Goal: Information Seeking & Learning: Learn about a topic

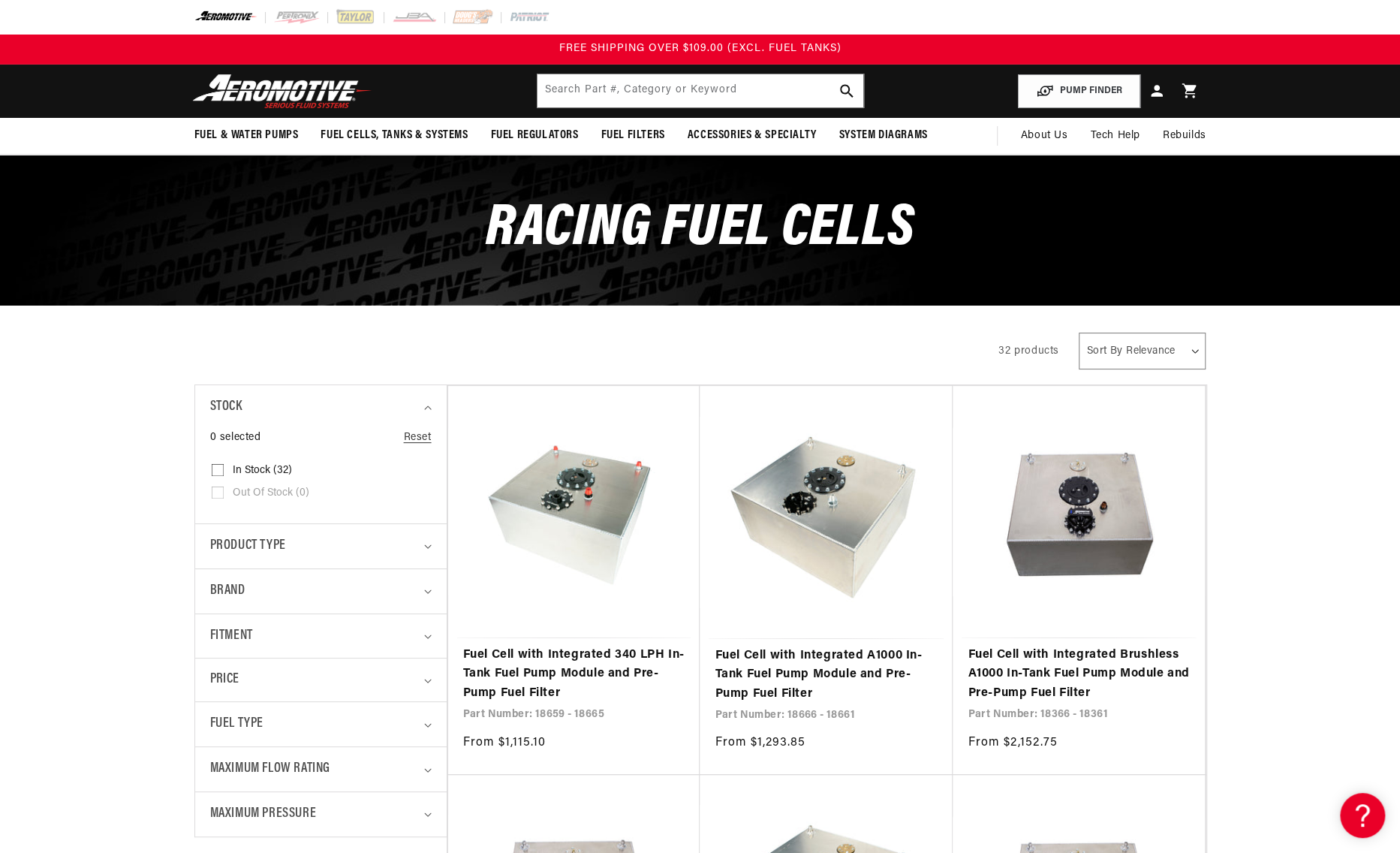
scroll to position [225, 0]
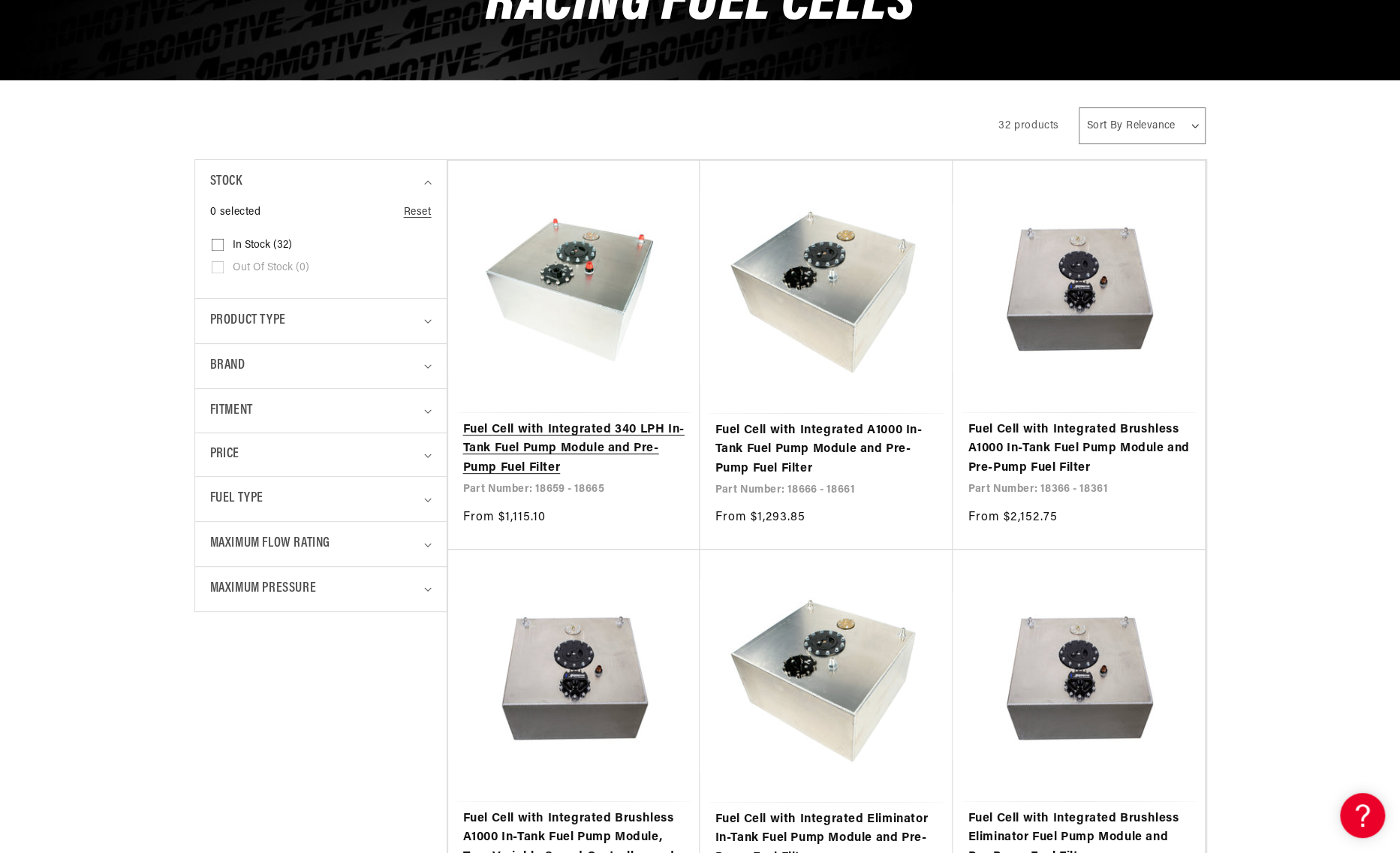
click at [518, 447] on link "Fuel Cell with Integrated 340 LPH In-Tank Fuel Pump Module and Pre-Pump Fuel Fi…" at bounding box center [574, 449] width 223 height 57
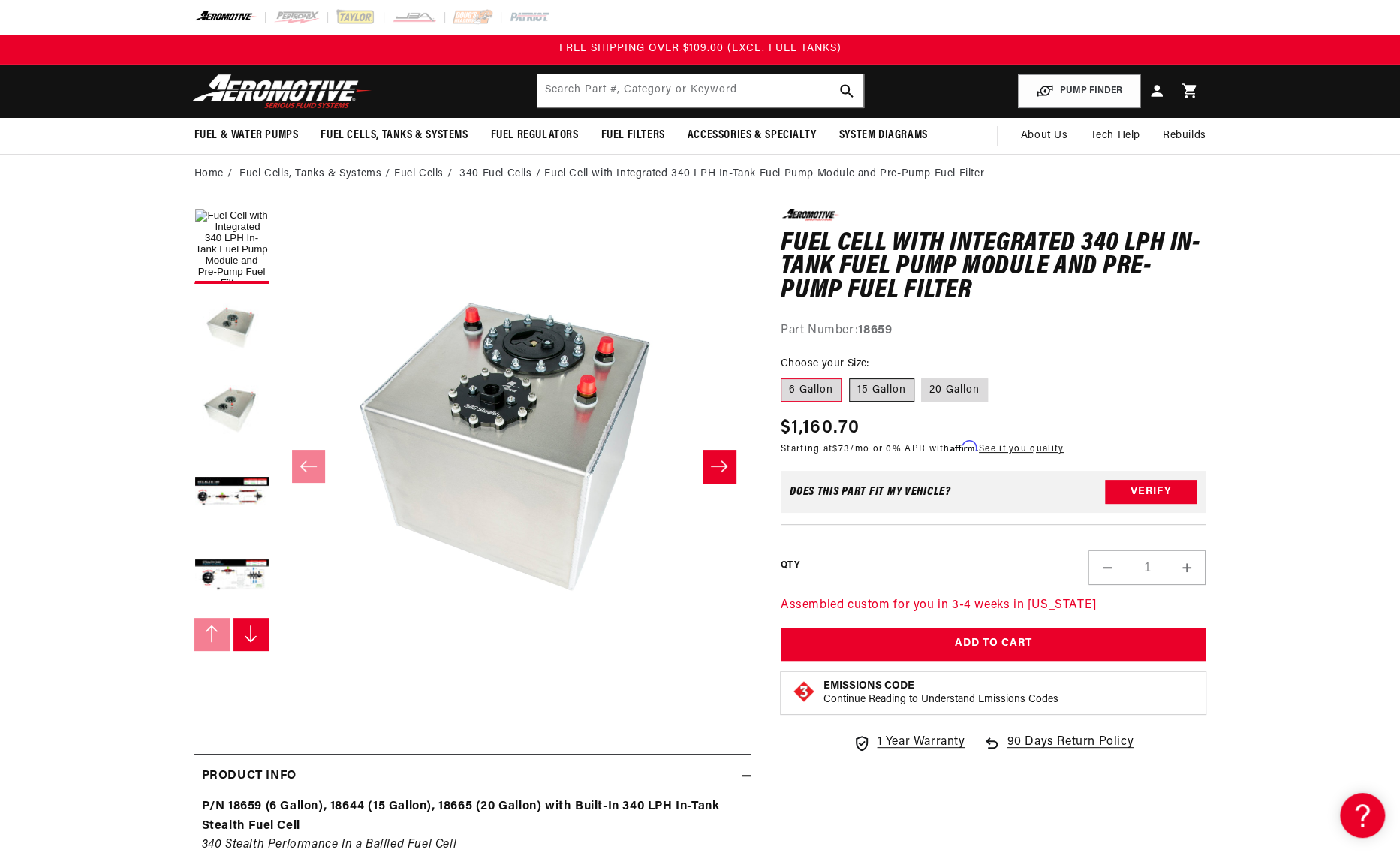
click at [886, 393] on label "15 Gallon" at bounding box center [881, 390] width 65 height 24
click at [849, 376] on input "15 Gallon" at bounding box center [849, 375] width 1 height 1
radio input "true"
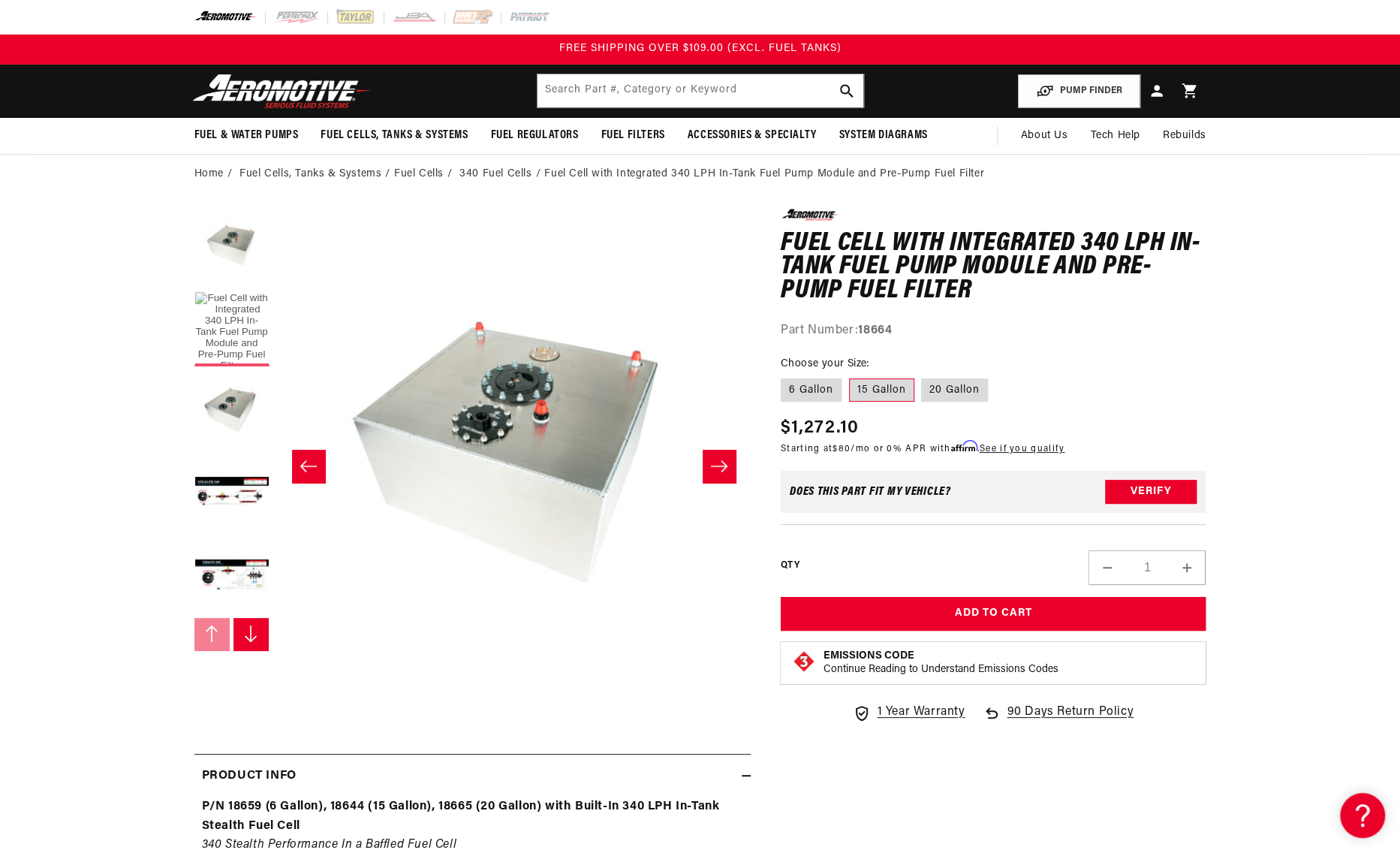
click at [232, 323] on button "Load image 1 in gallery view" at bounding box center [231, 328] width 75 height 75
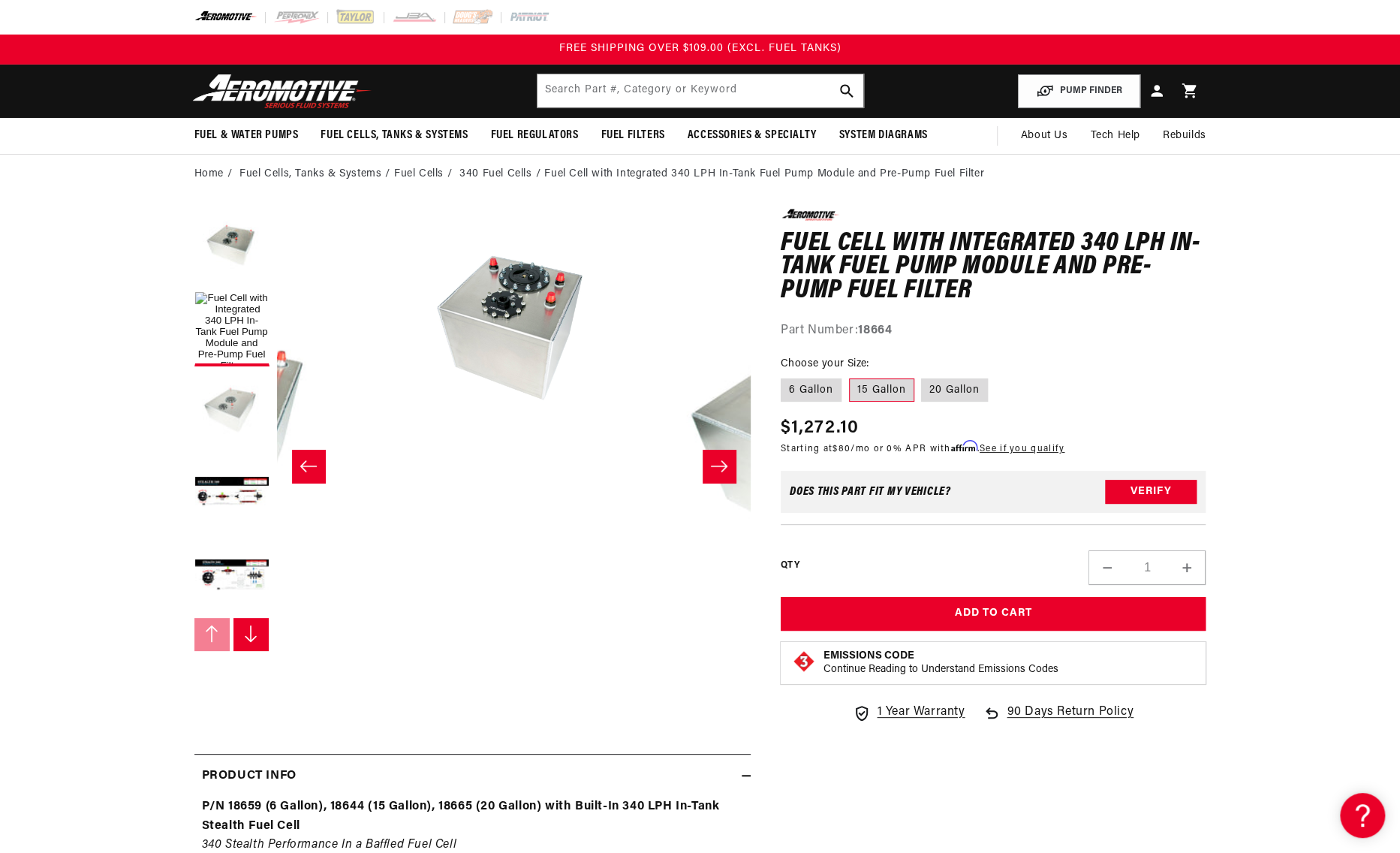
click at [218, 403] on button "Load image 3 in gallery view" at bounding box center [231, 411] width 75 height 75
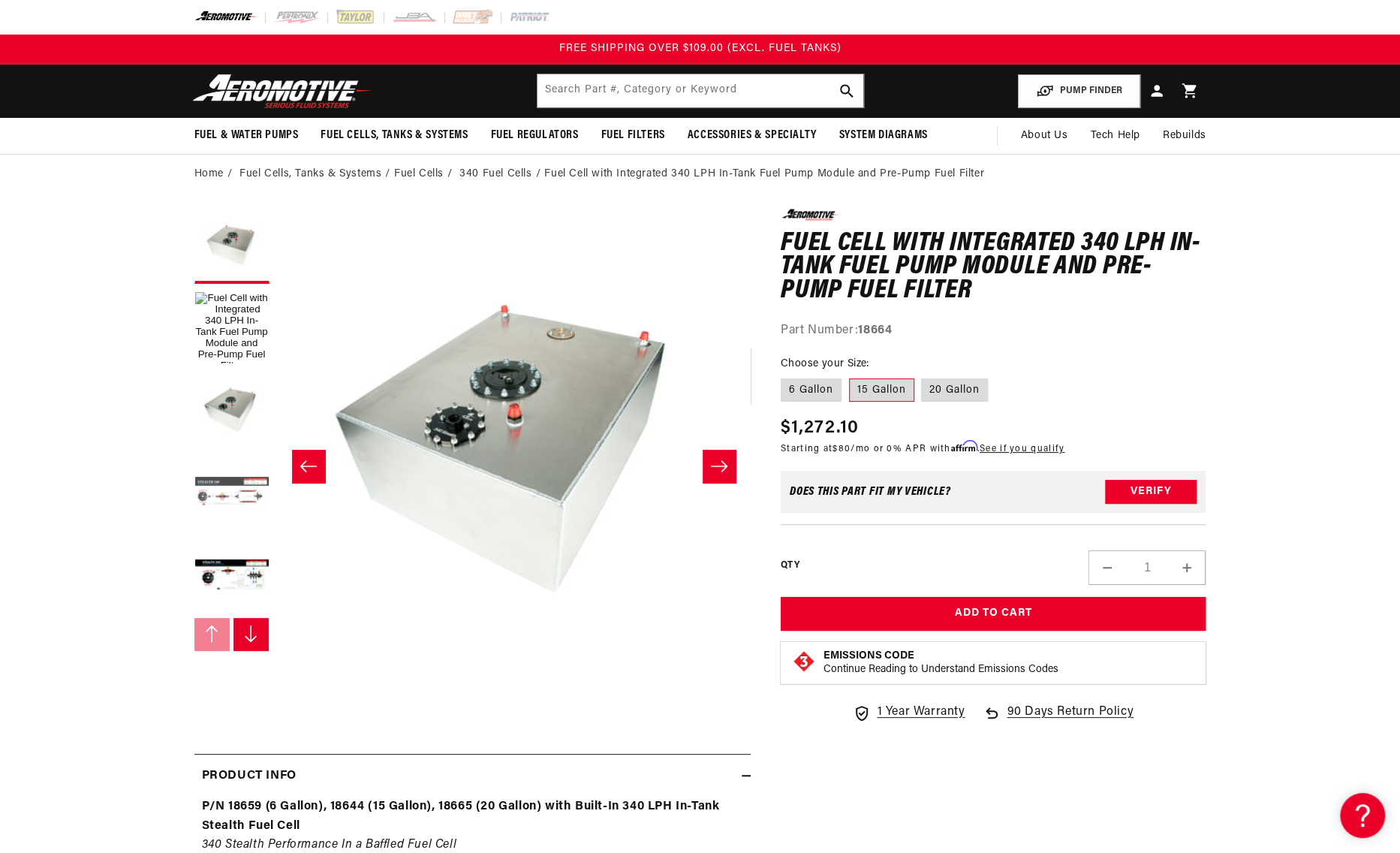
click at [225, 504] on button "Load image 4 in gallery view" at bounding box center [231, 493] width 75 height 75
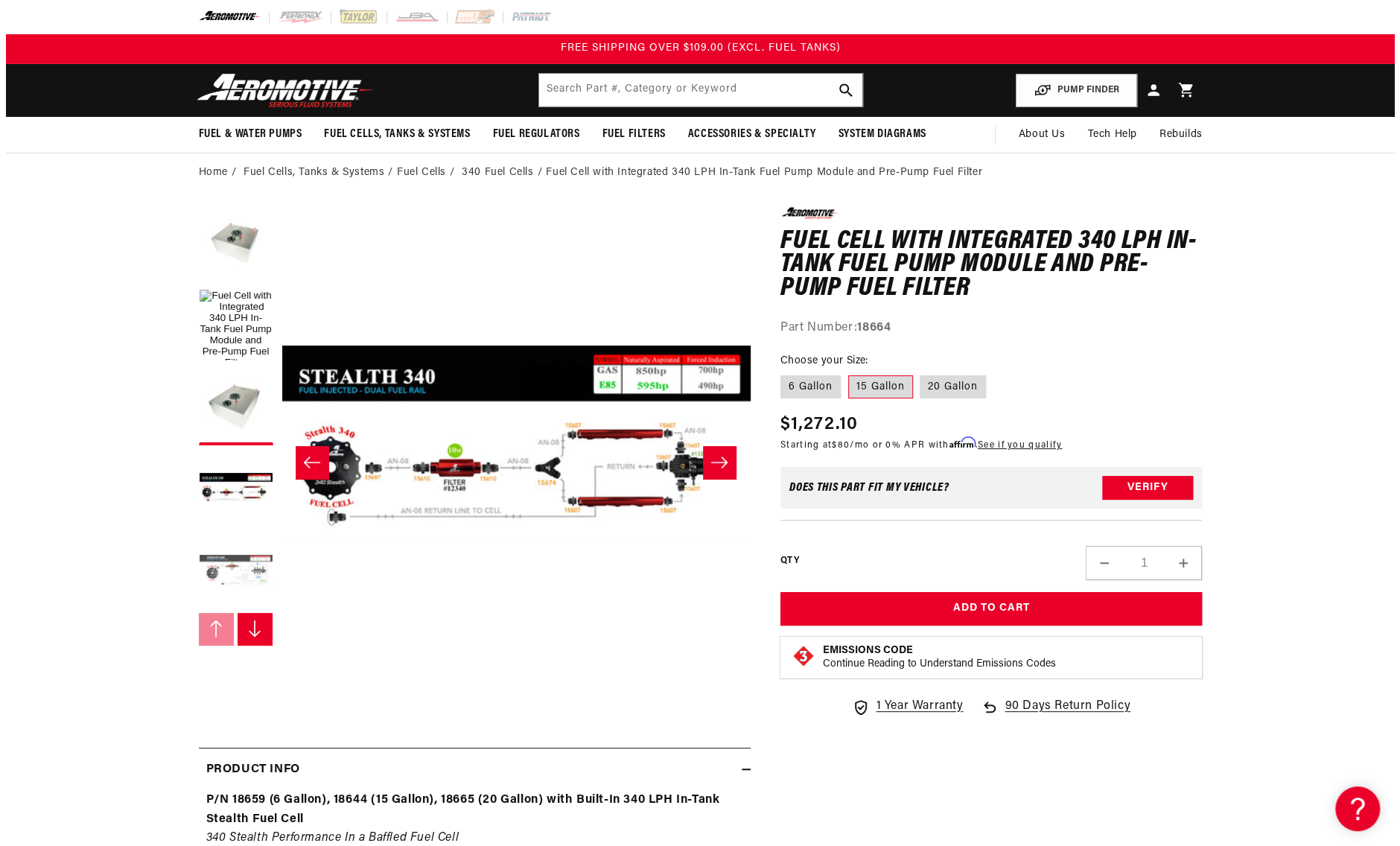
scroll to position [0, 1175]
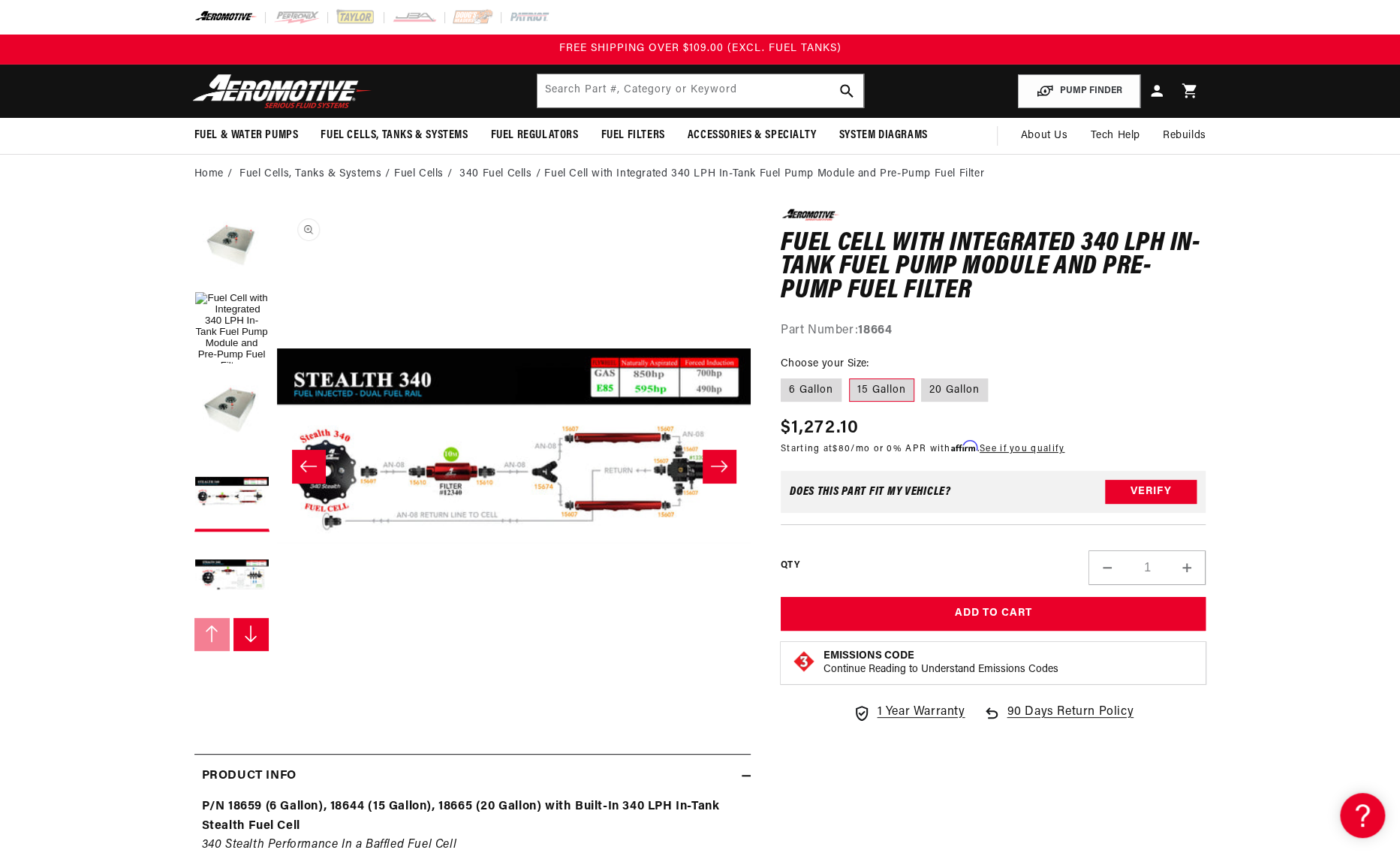
click at [277, 684] on button "Open media 4 in modal" at bounding box center [277, 684] width 0 height 0
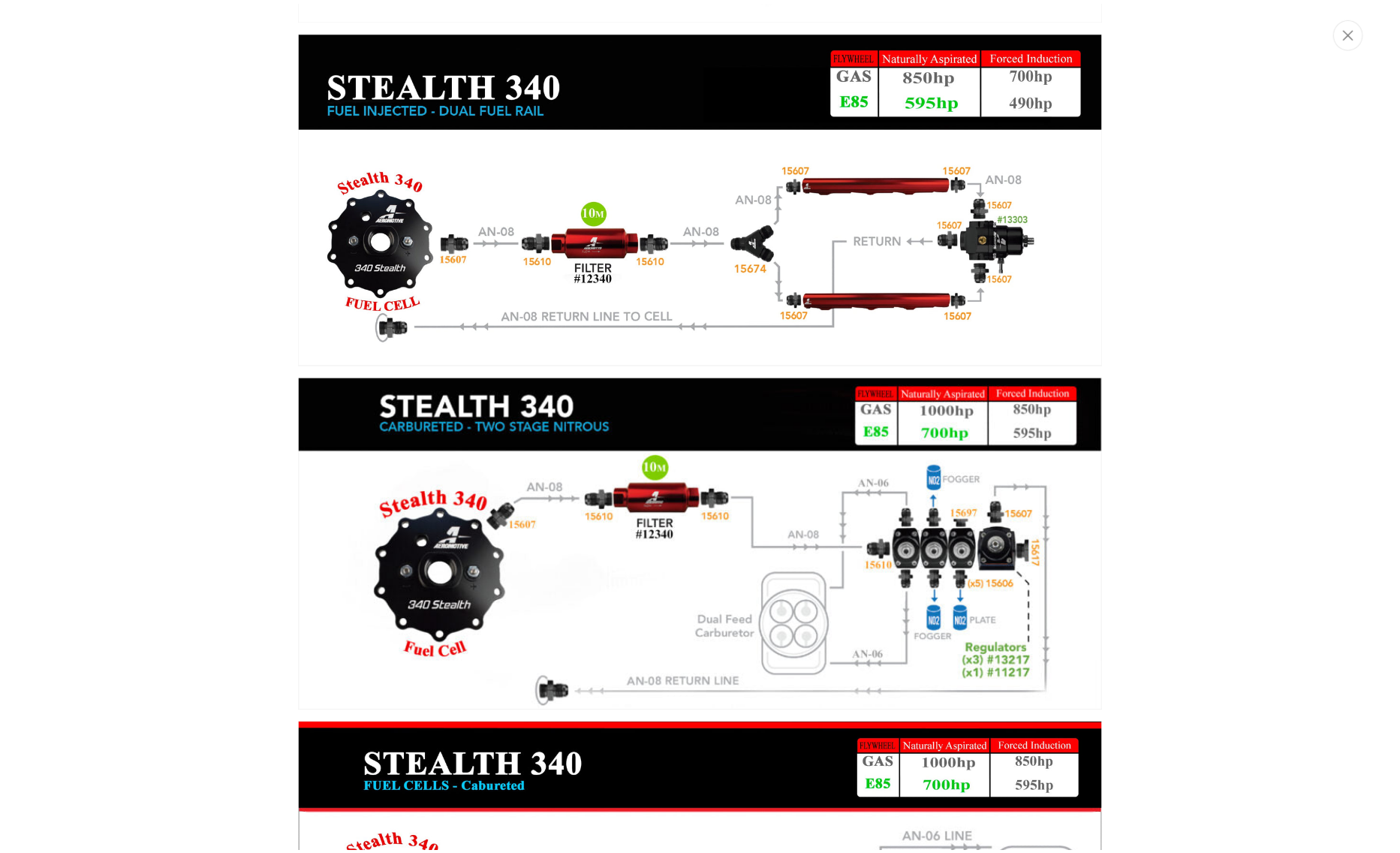
scroll to position [1707, 0]
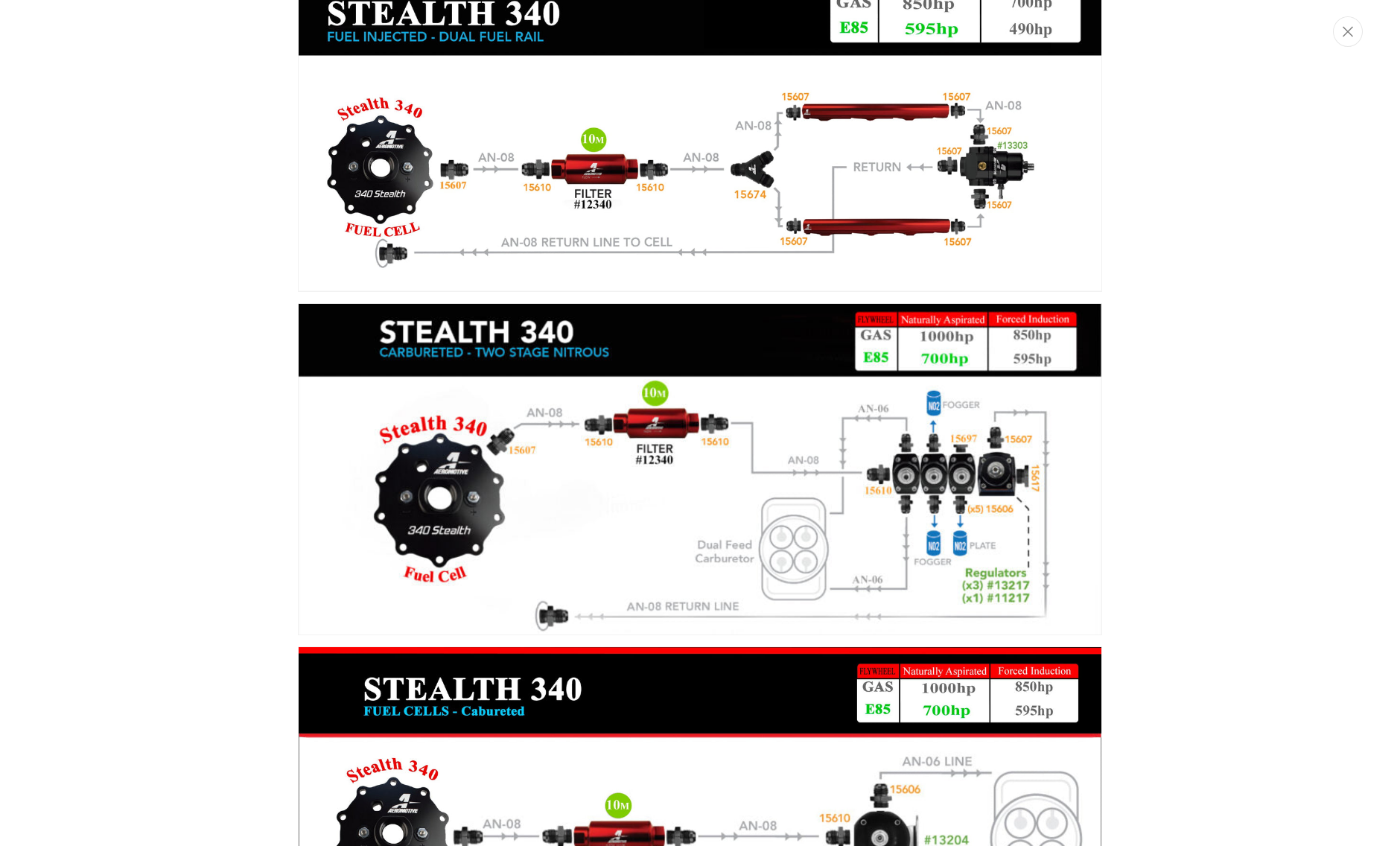
click at [1252, 454] on div "Media gallery" at bounding box center [700, 423] width 1400 height 846
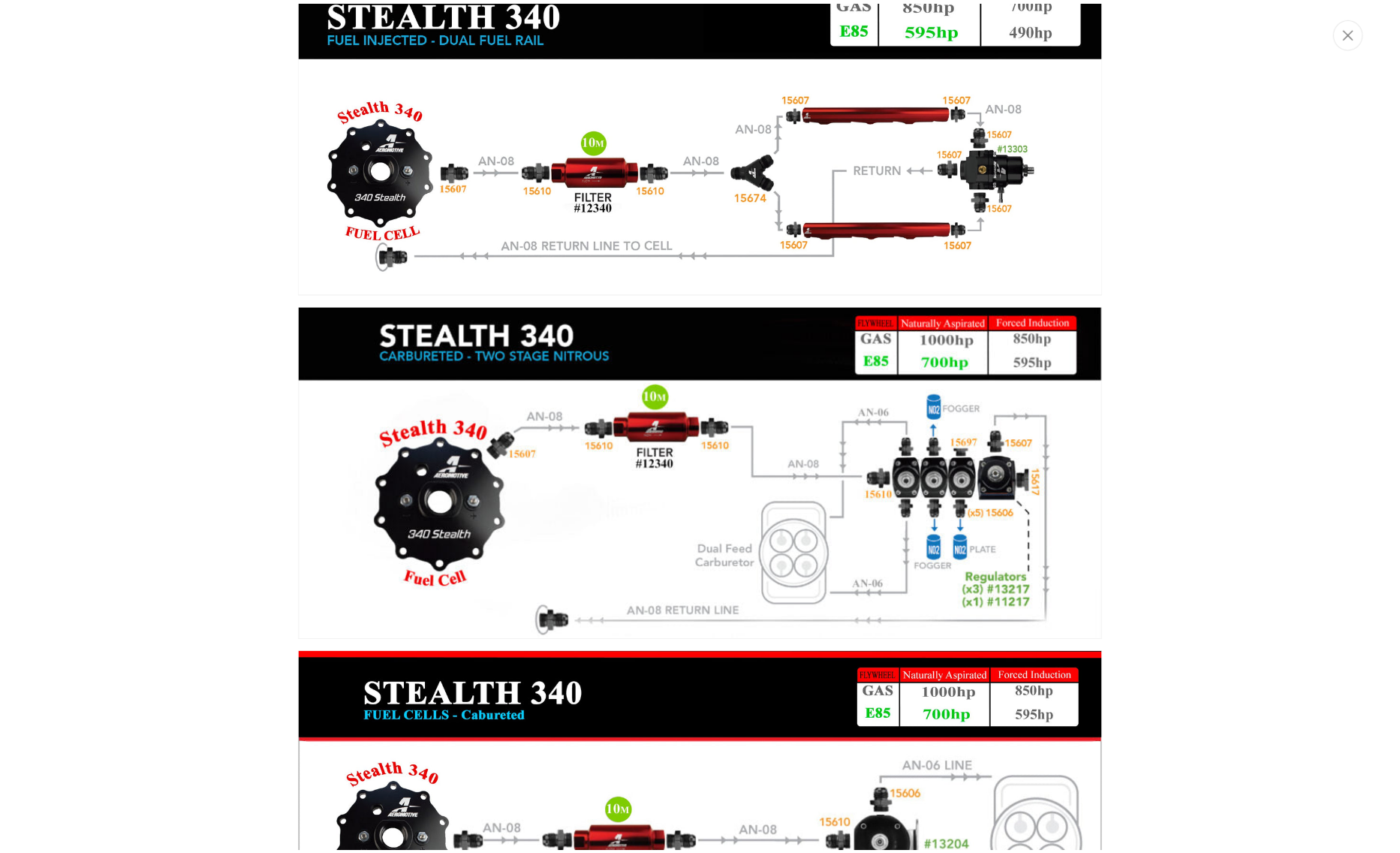
scroll to position [1, 1184]
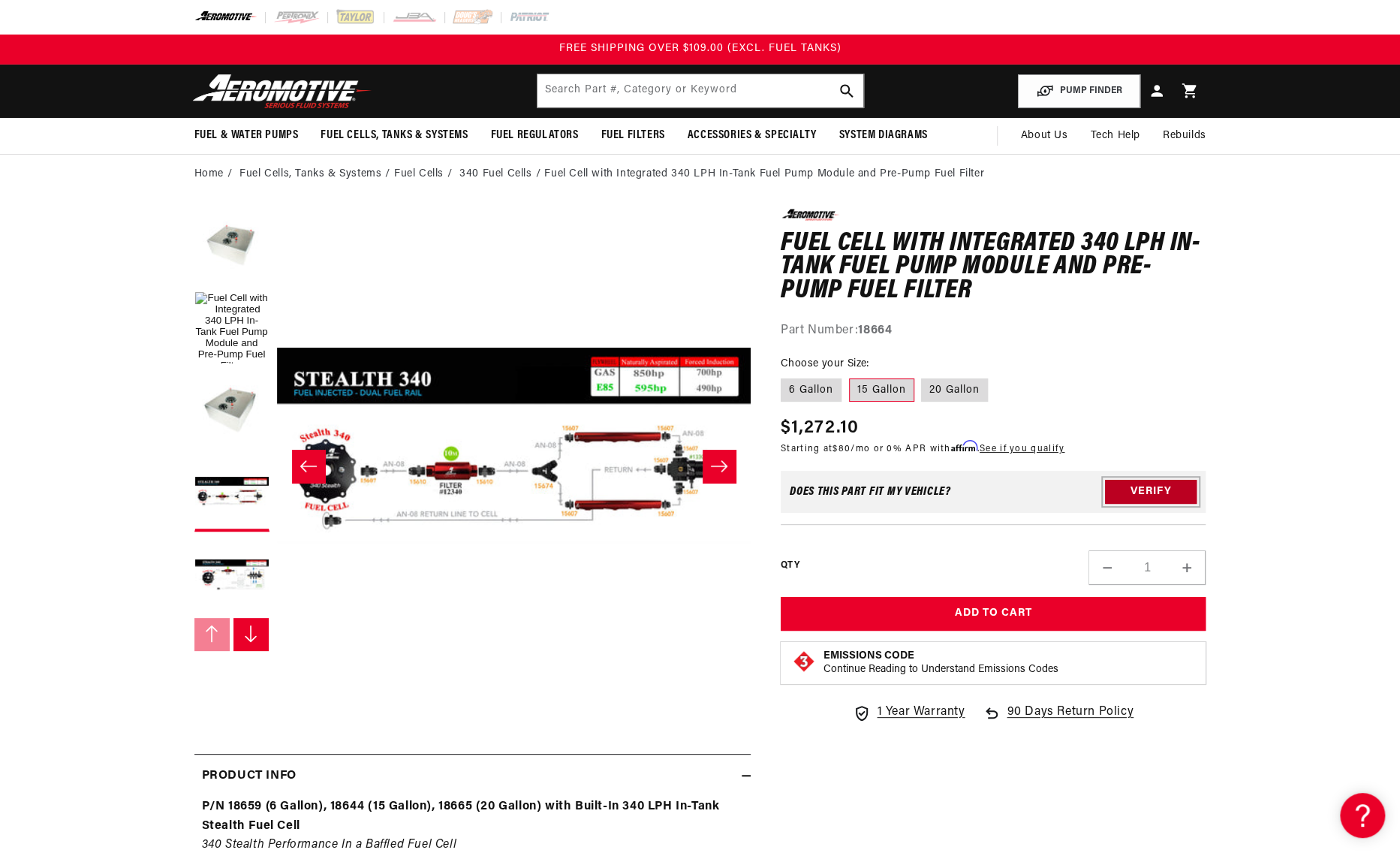
click at [1143, 498] on button "Verify" at bounding box center [1151, 492] width 91 height 24
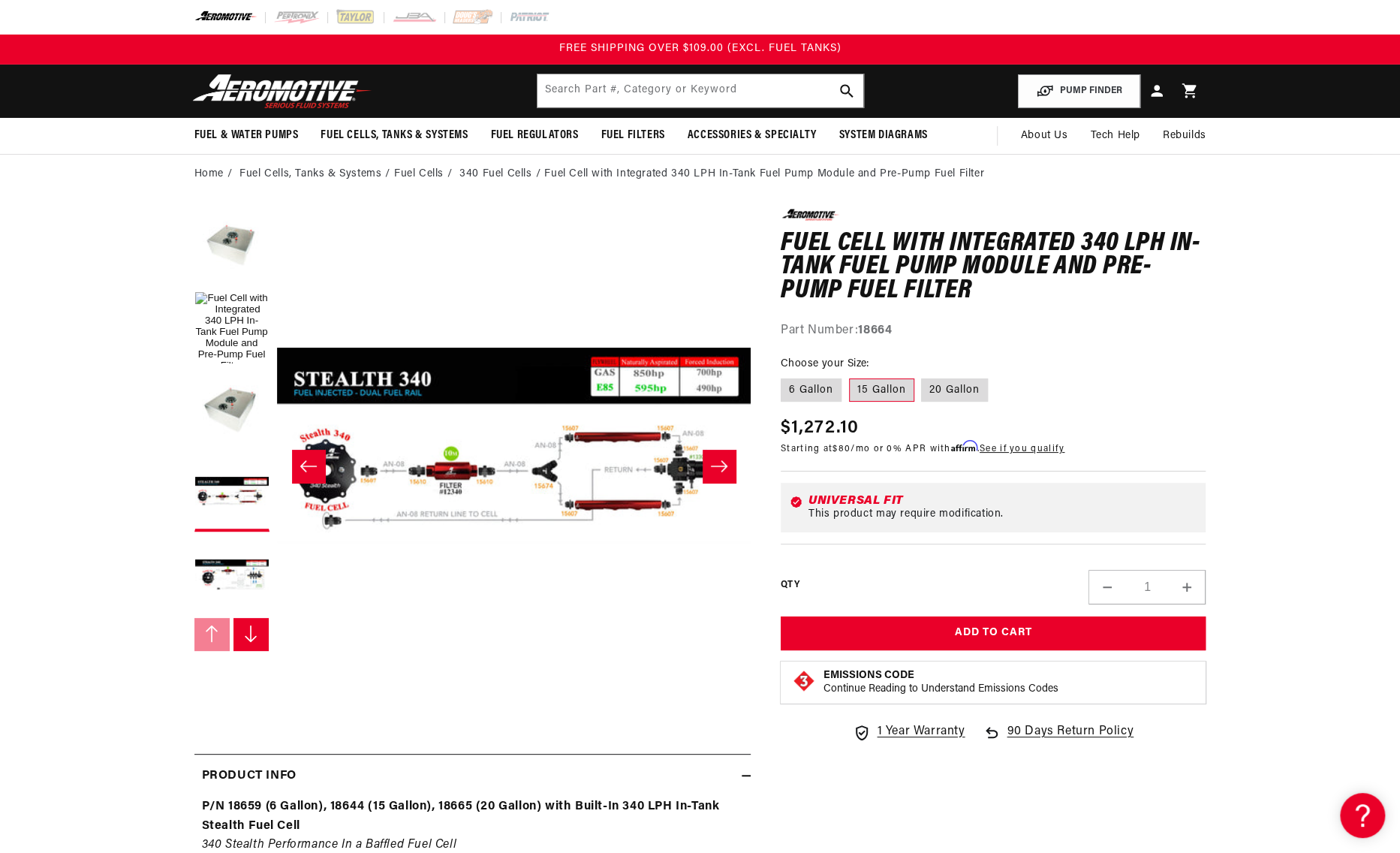
click at [1122, 456] on div "Regular price $1,272.10 Sale price $1,272.10 Regular price Unit price / per Sta…" at bounding box center [993, 437] width 426 height 45
click at [208, 238] on button "Load image 2 in gallery view" at bounding box center [231, 246] width 75 height 75
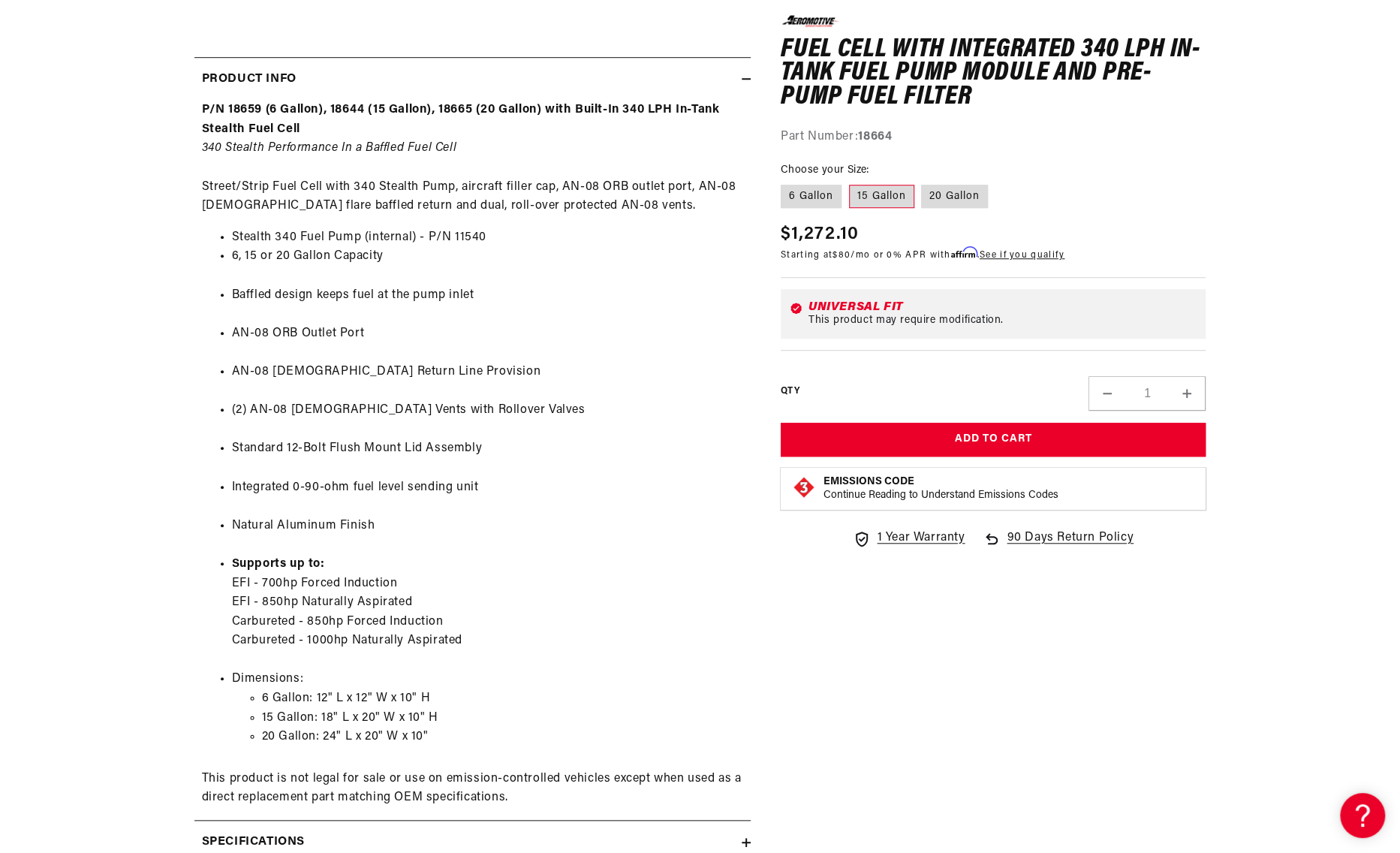
scroll to position [977, 0]
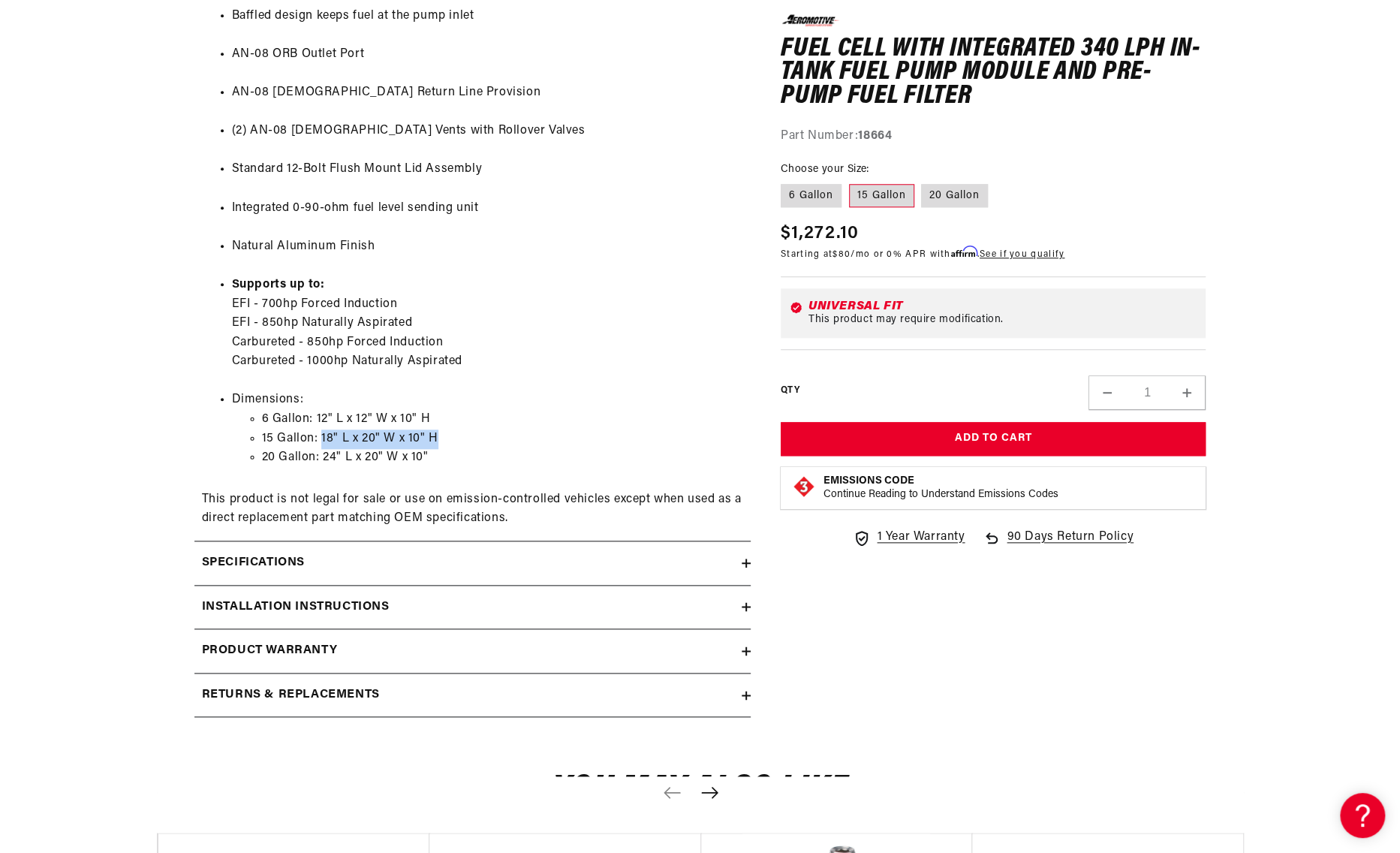
drag, startPoint x: 322, startPoint y: 438, endPoint x: 440, endPoint y: 436, distance: 118.0
click at [440, 436] on li "15 Gallon: 18" L x 20" W x 10" H" at bounding box center [503, 439] width 481 height 20
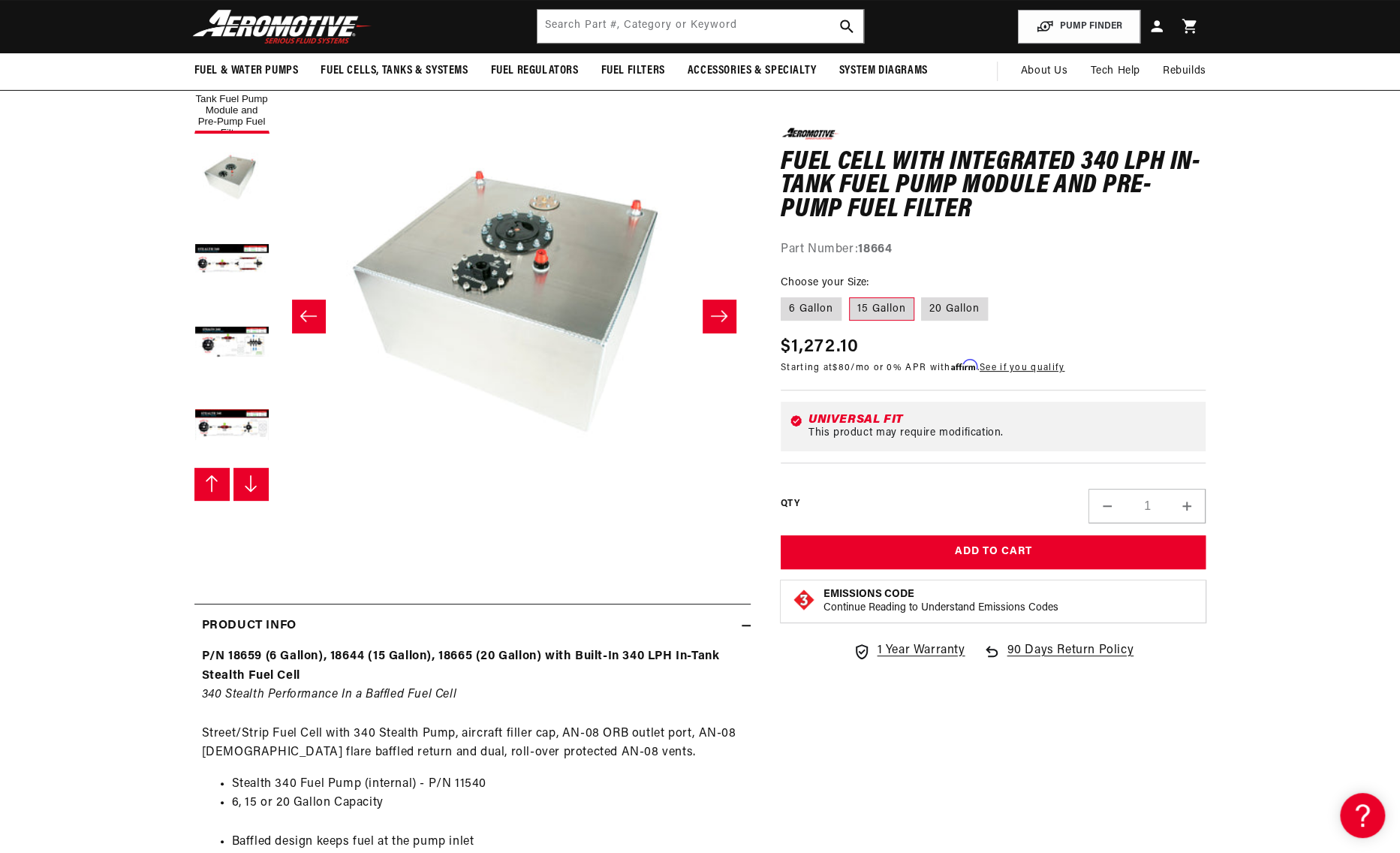
scroll to position [150, 0]
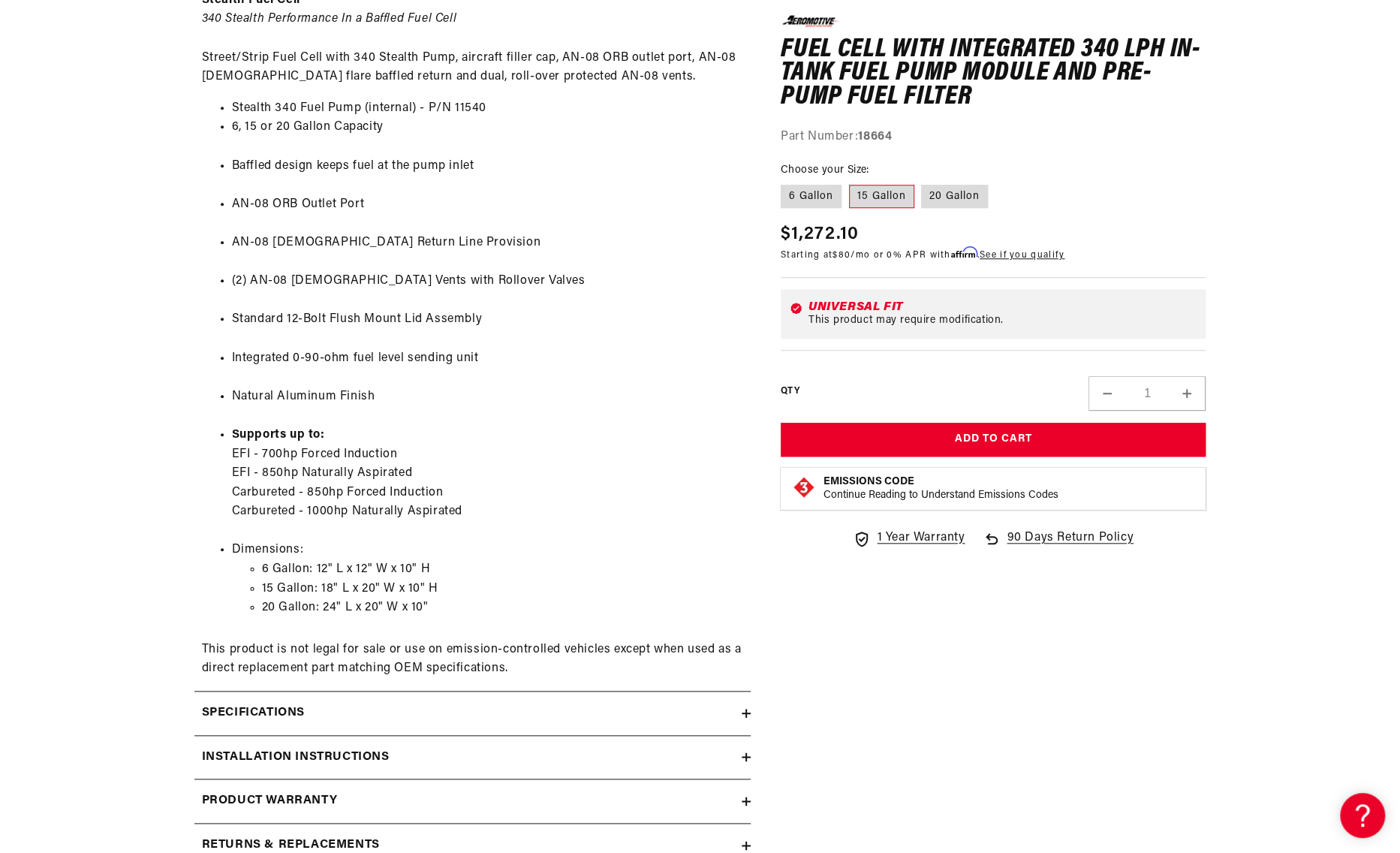
click at [485, 497] on li "Supports up to: EFI - 700hp Forced Induction EFI - 850hp Naturally Aspirated Ca…" at bounding box center [488, 483] width 511 height 116
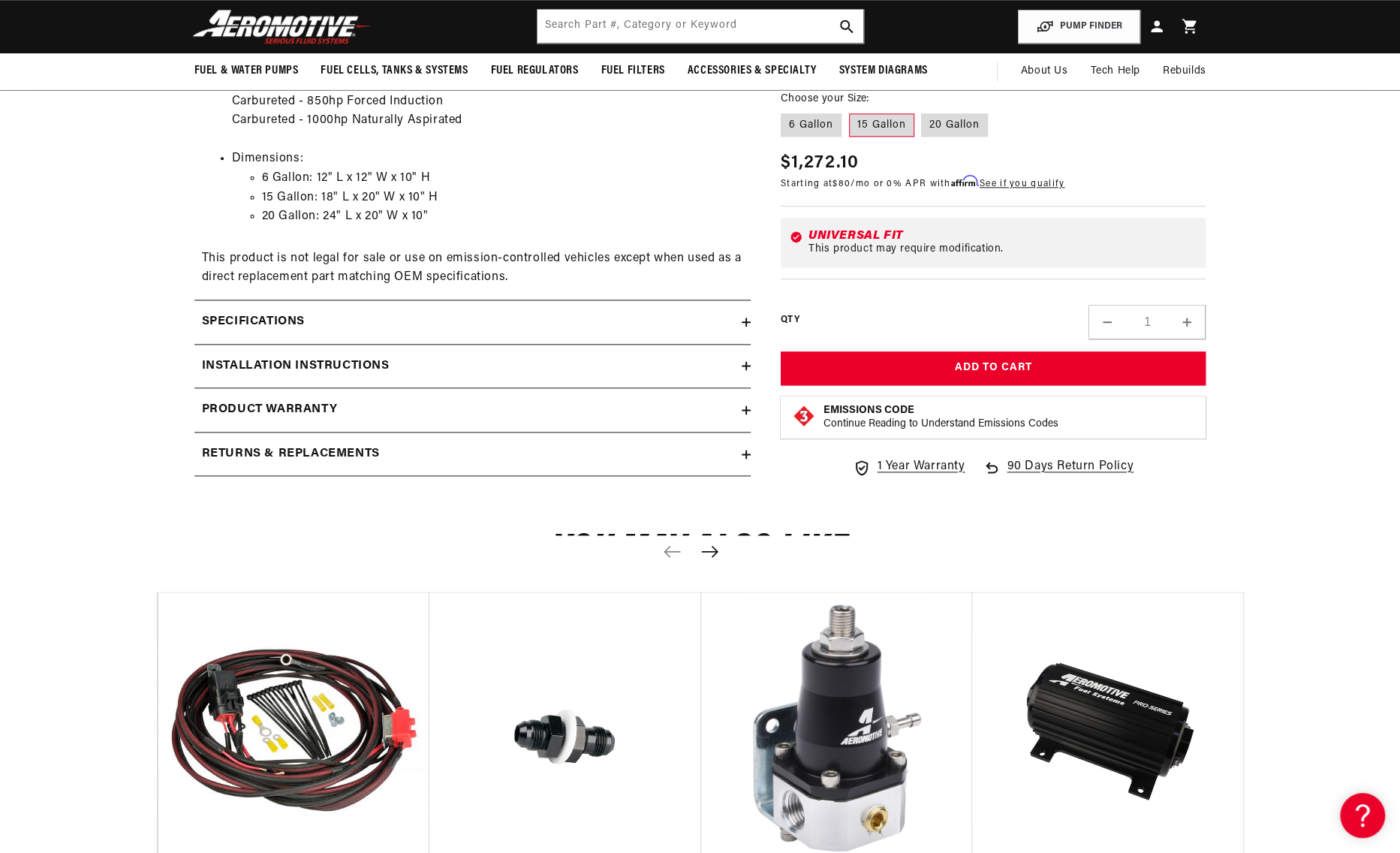
scroll to position [1051, 0]
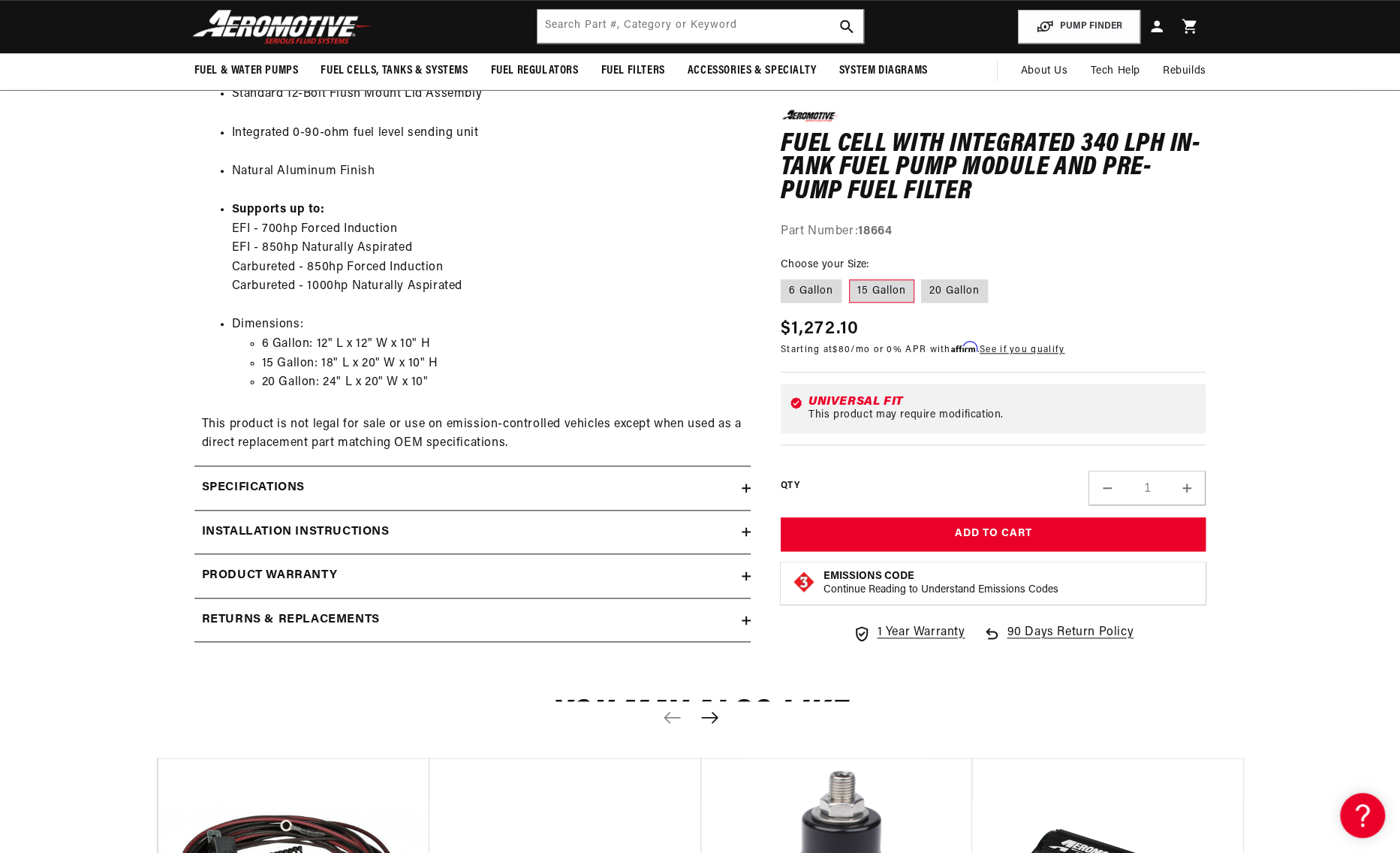
click at [472, 523] on div "Installation Instructions" at bounding box center [468, 532] width 547 height 20
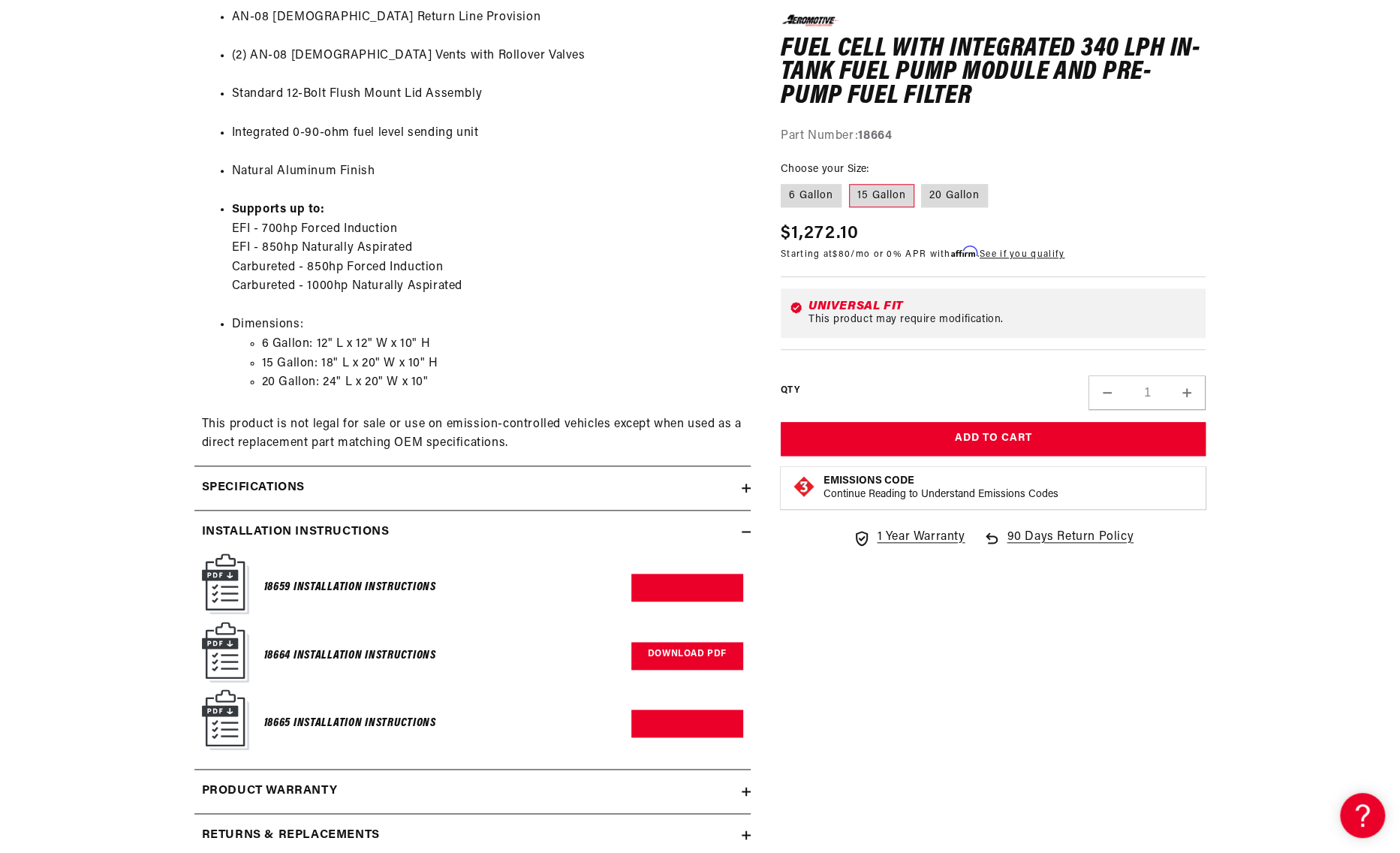
click at [682, 659] on link "Download PDF" at bounding box center [687, 655] width 112 height 28
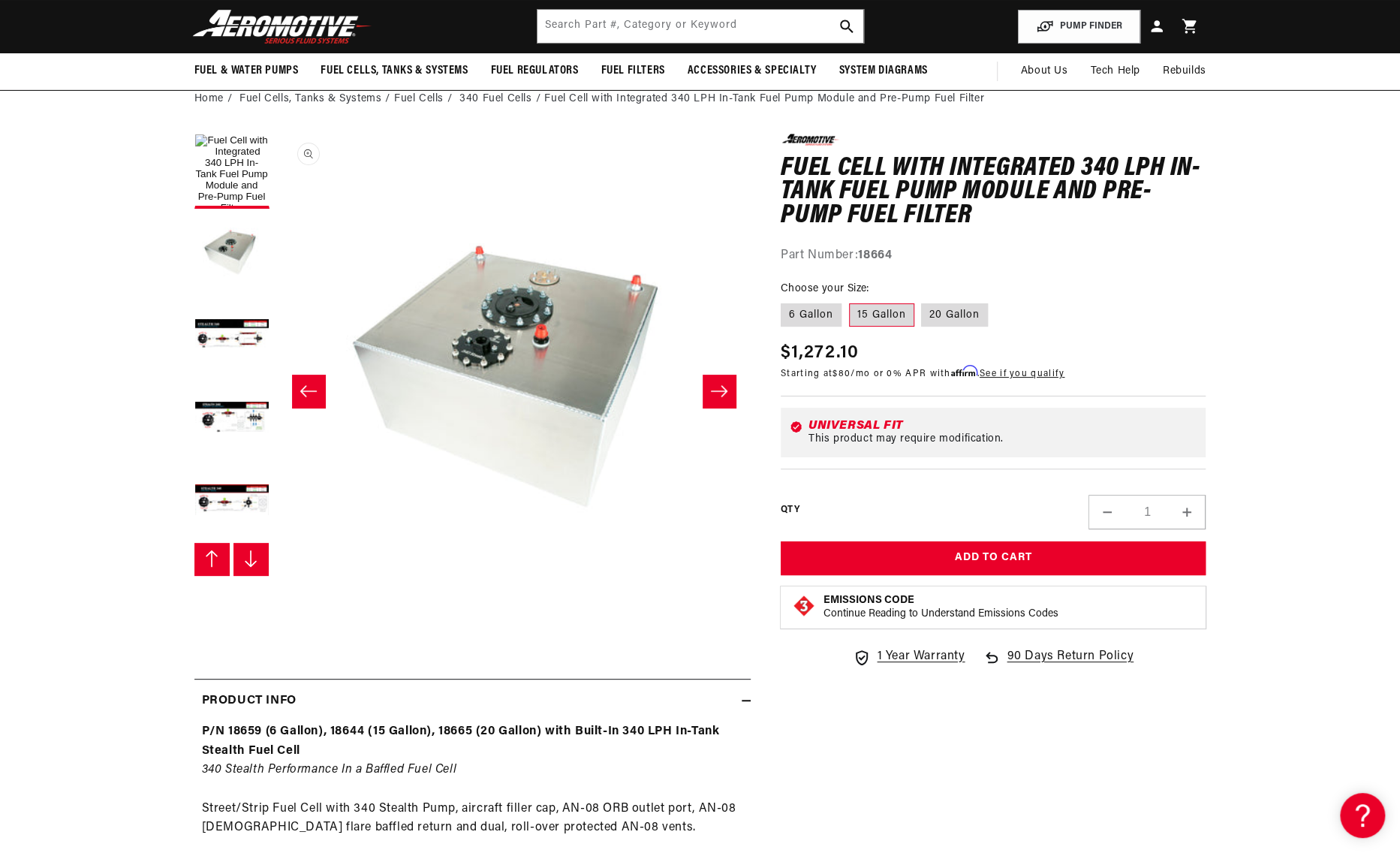
scroll to position [0, 0]
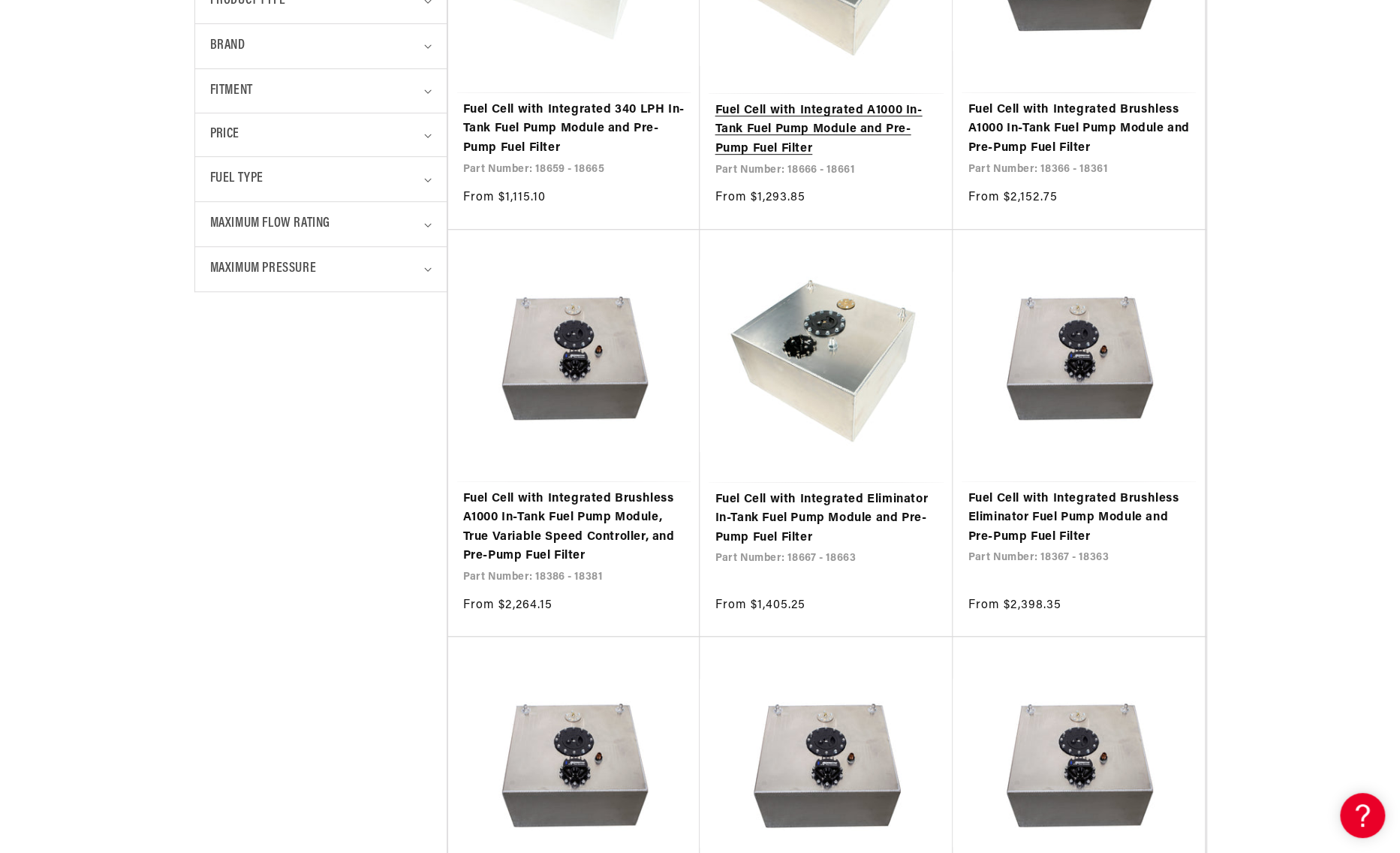
scroll to position [601, 0]
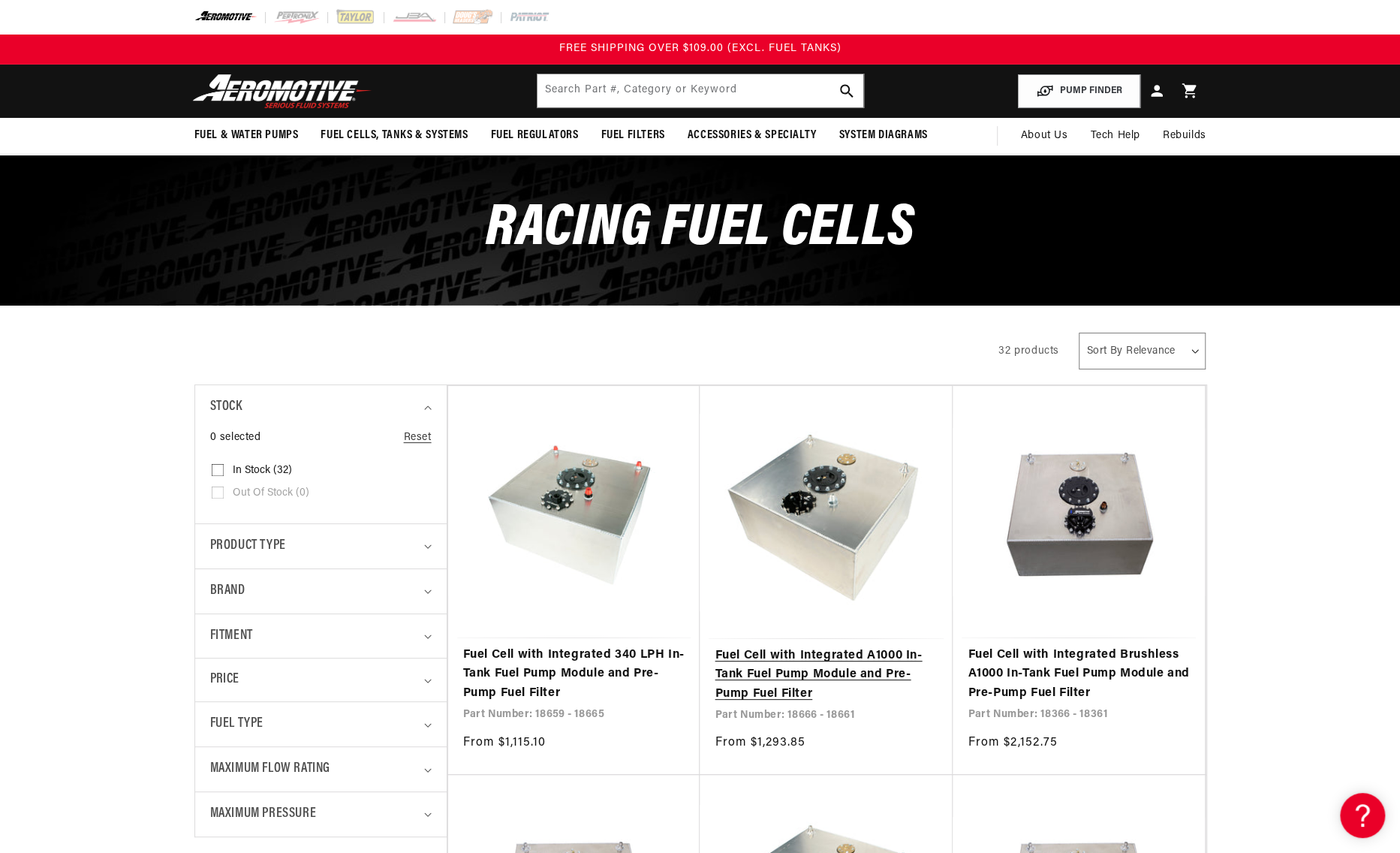
click at [790, 653] on link "Fuel Cell with Integrated A1000 In-Tank Fuel Pump Module and Pre-Pump Fuel Filt…" at bounding box center [826, 675] width 223 height 57
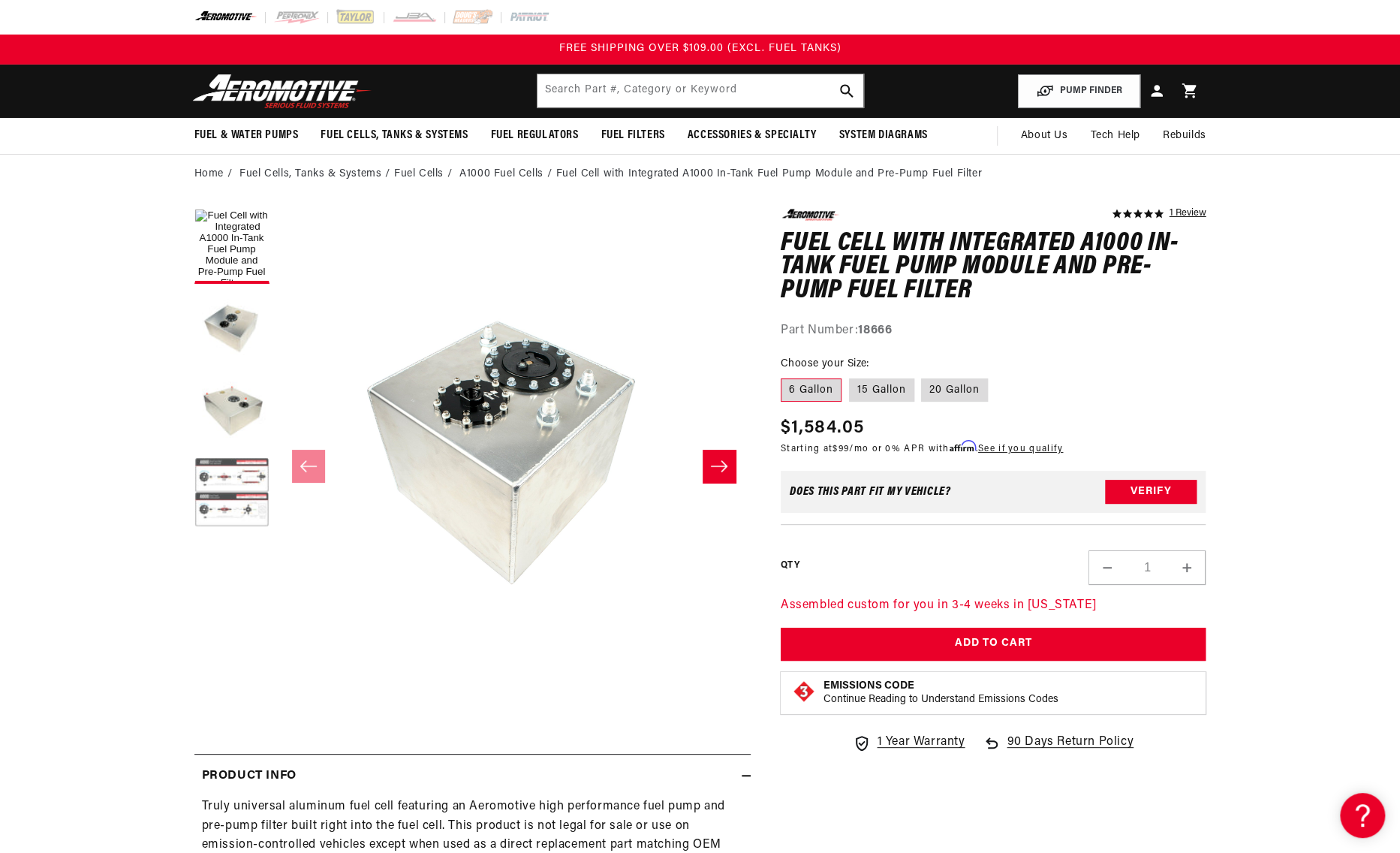
click at [250, 485] on button "Load image 4 in gallery view" at bounding box center [231, 493] width 75 height 75
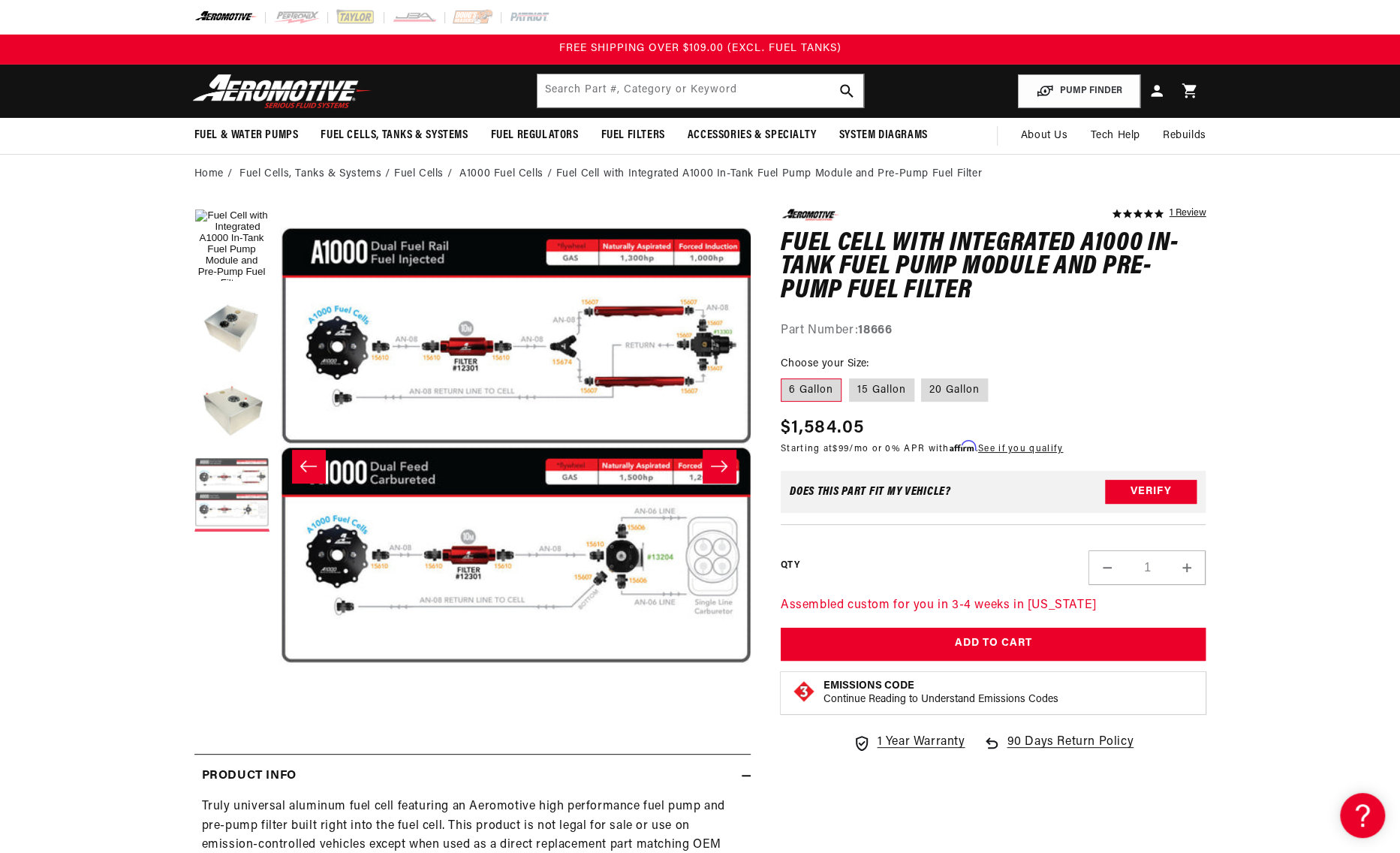
scroll to position [0, 1422]
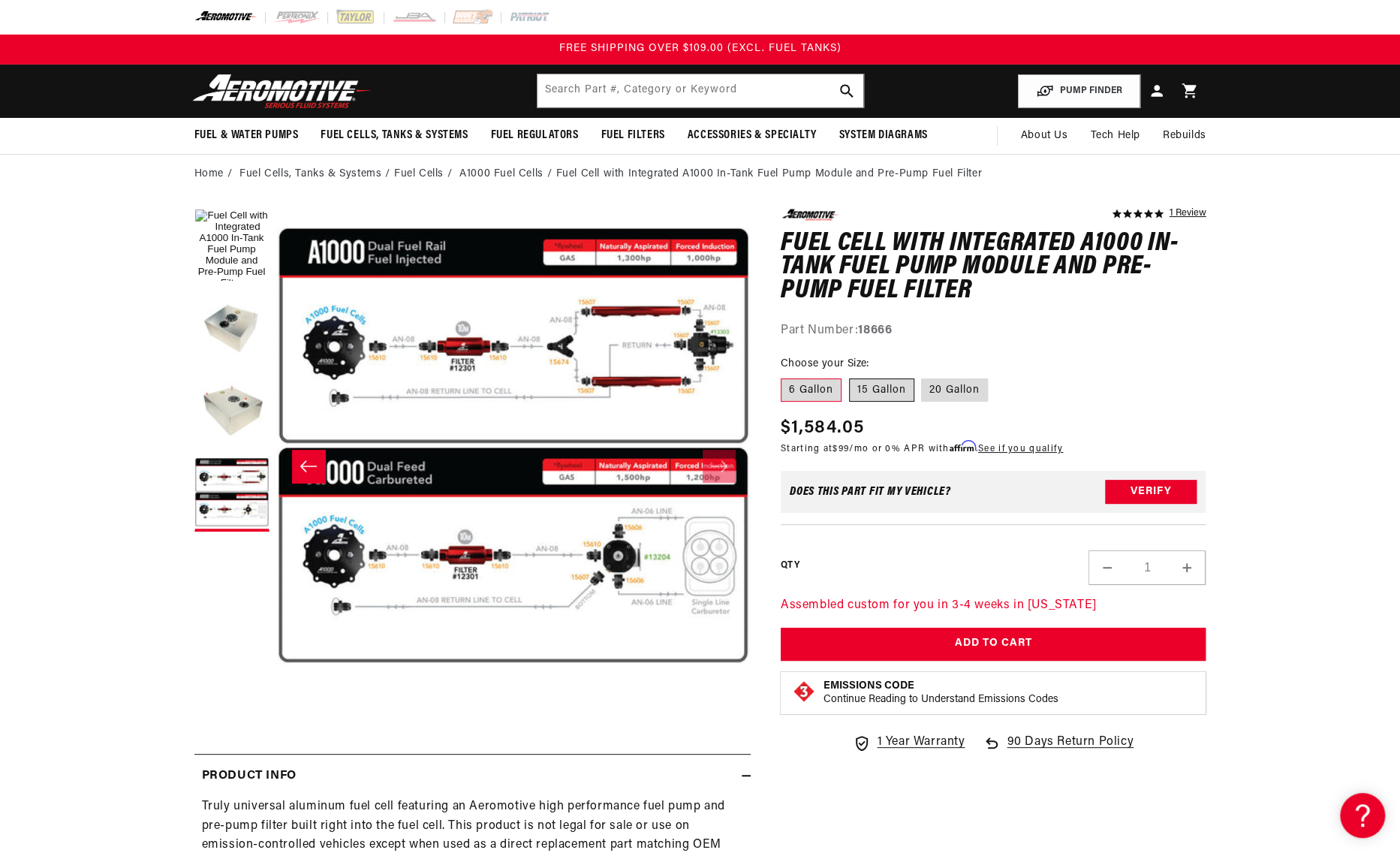
click at [882, 389] on label "15 Gallon" at bounding box center [881, 390] width 65 height 24
click at [849, 376] on input "15 Gallon" at bounding box center [849, 375] width 1 height 1
radio input "true"
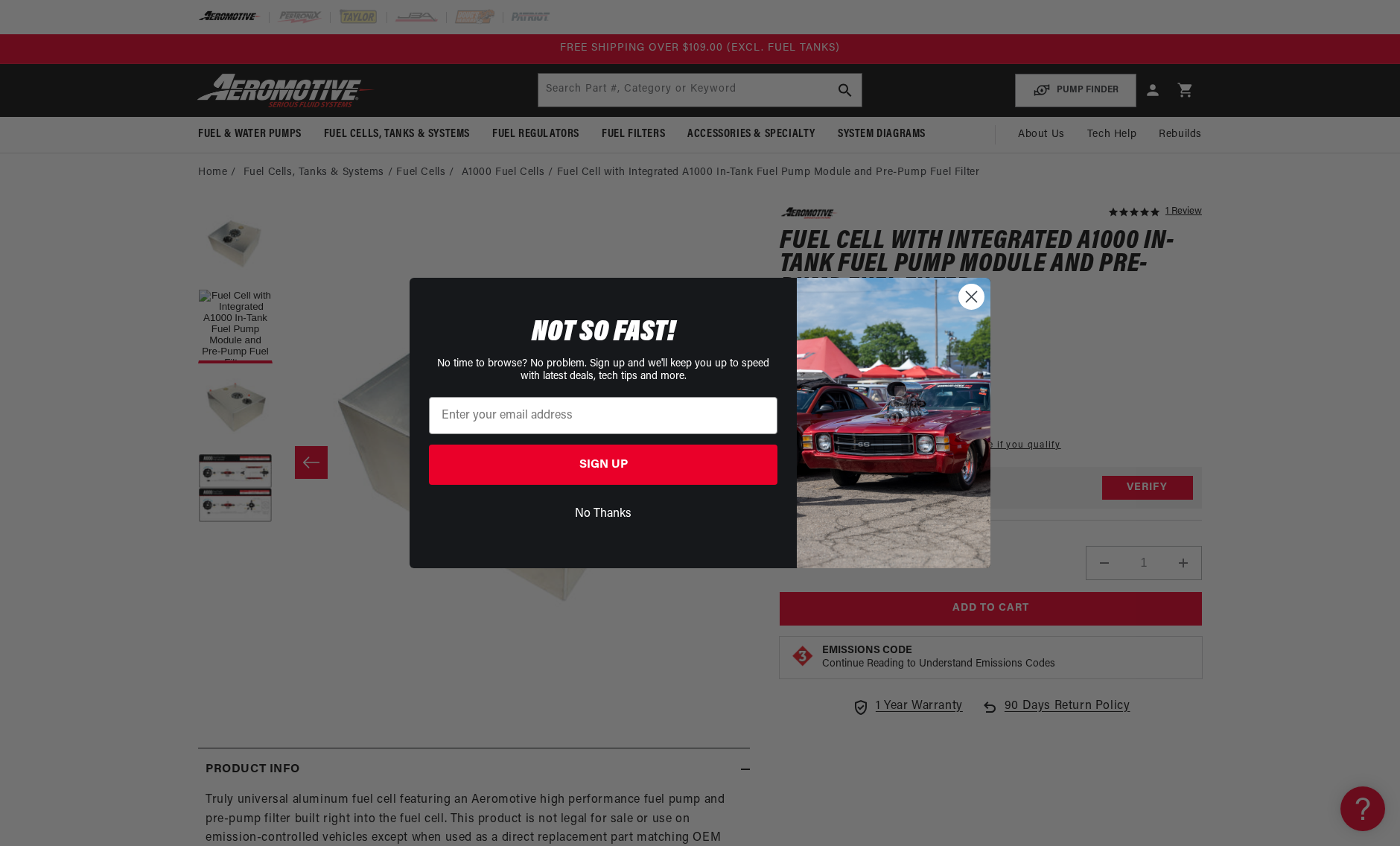
click at [964, 289] on circle "Close dialog" at bounding box center [971, 297] width 24 height 24
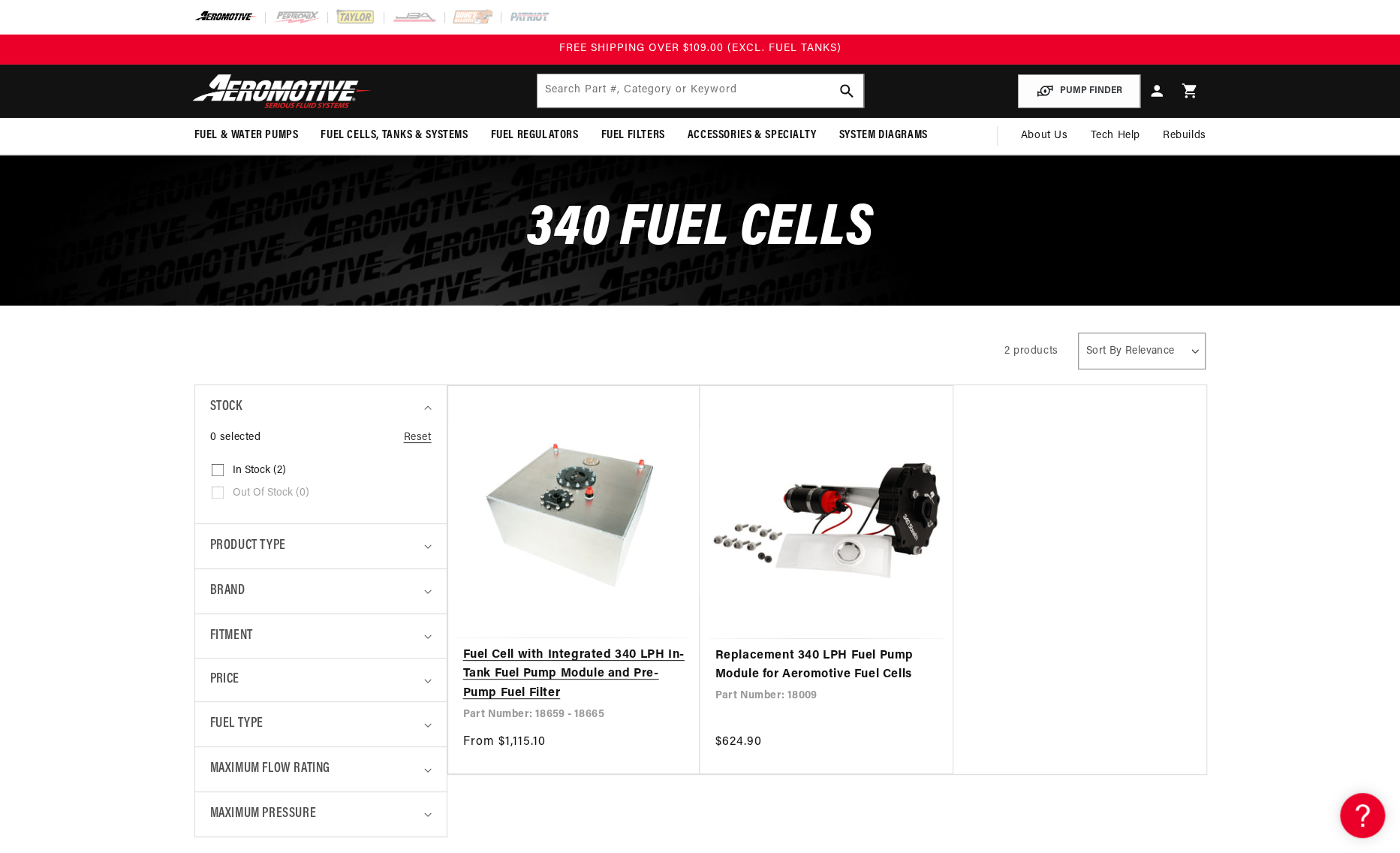
click at [614, 655] on link "Fuel Cell with Integrated 340 LPH In-Tank Fuel Pump Module and Pre-Pump Fuel Fi…" at bounding box center [574, 674] width 223 height 57
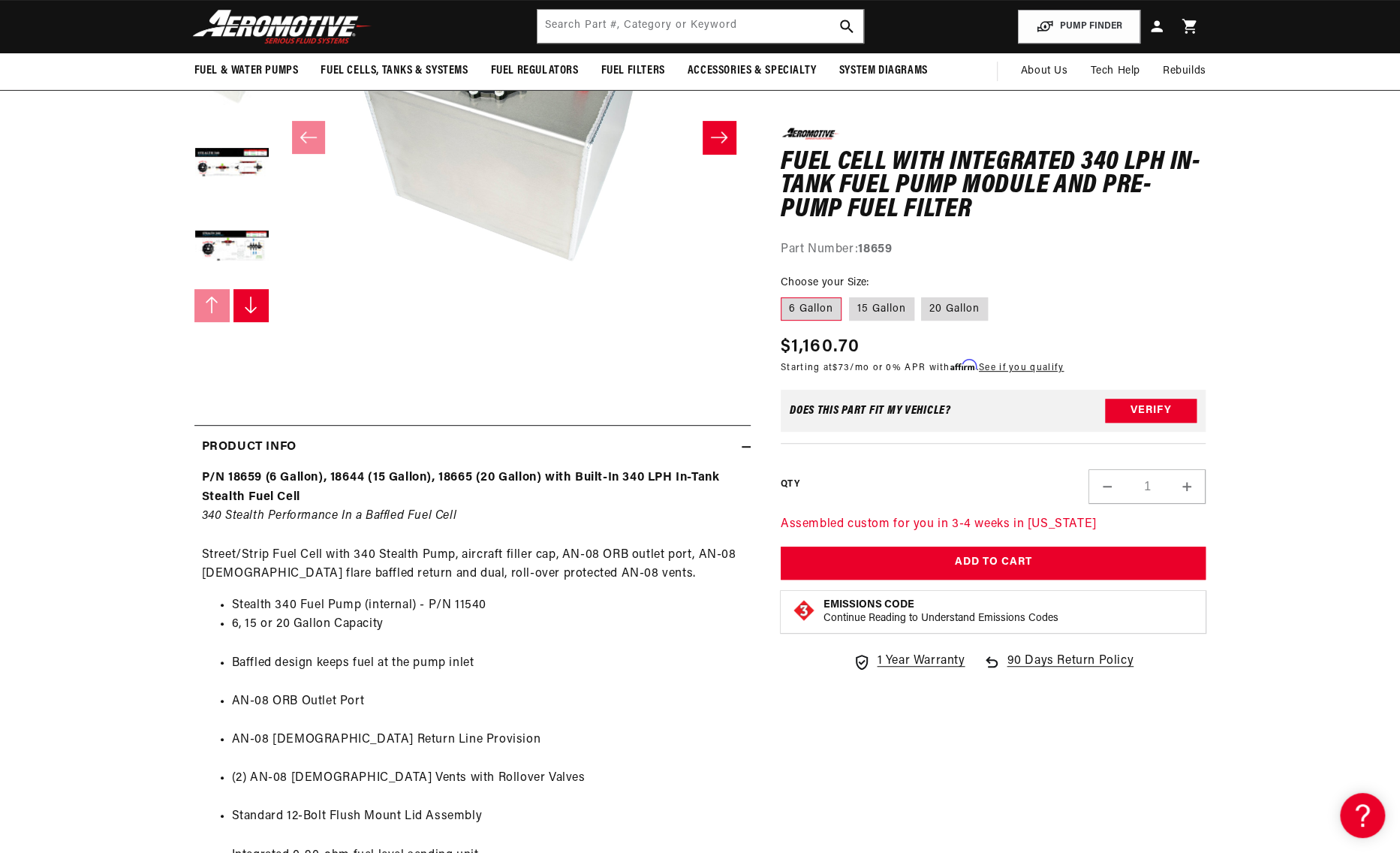
scroll to position [150, 0]
